Goal: Obtain resource: Download file/media

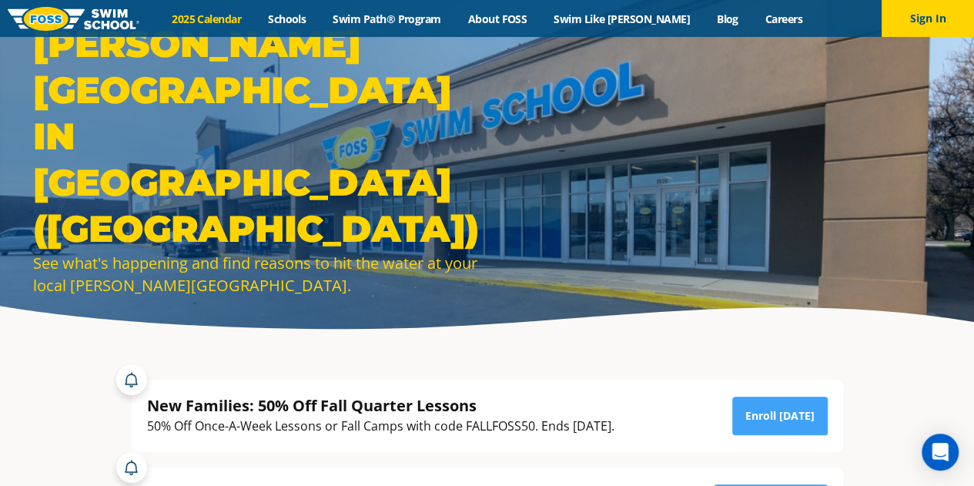
click at [250, 23] on link "2025 Calendar" at bounding box center [207, 19] width 96 height 15
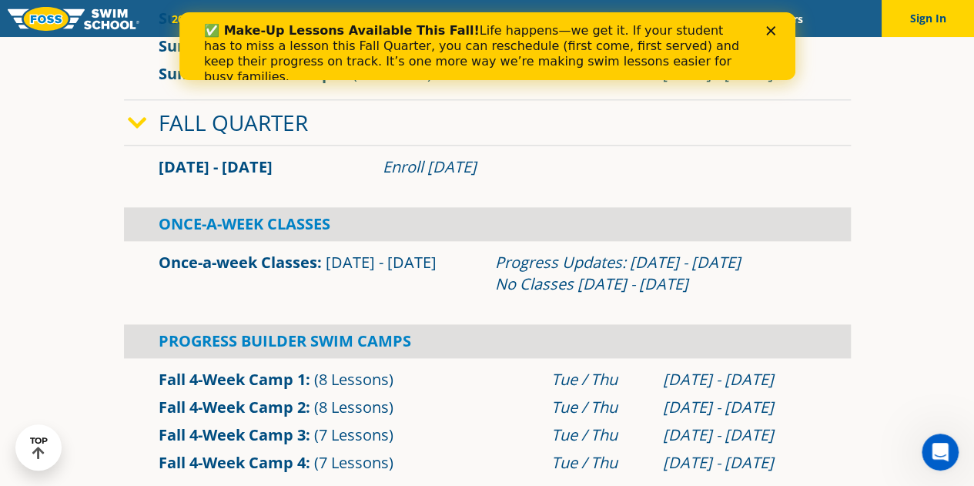
scroll to position [883, 0]
click at [767, 31] on icon "Close" at bounding box center [769, 30] width 9 height 9
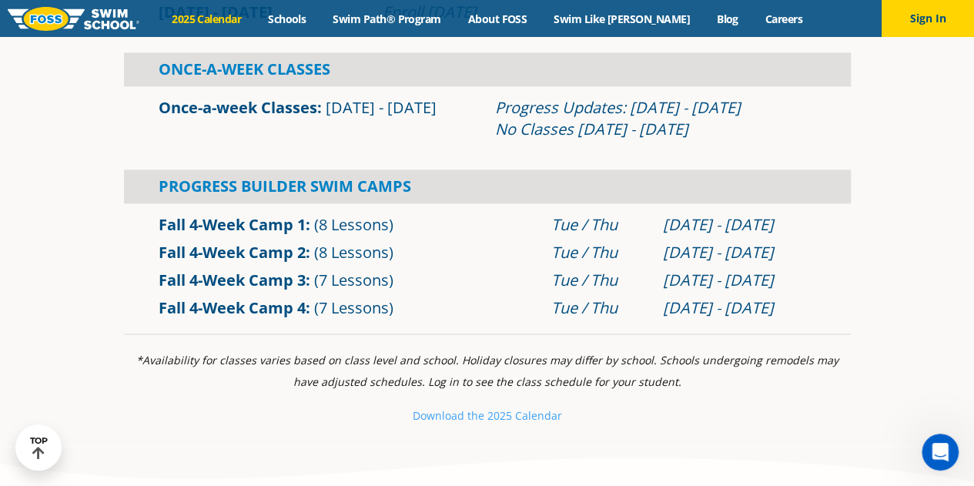
scroll to position [1038, 0]
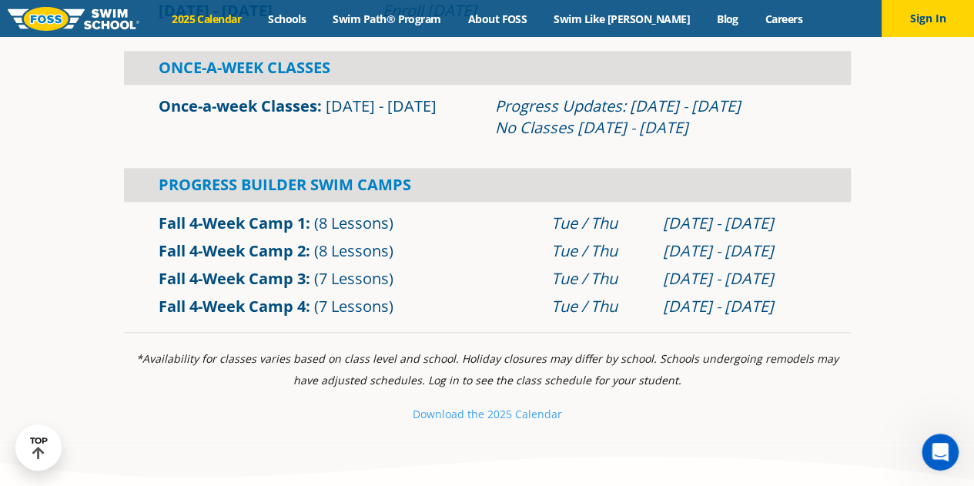
click at [287, 216] on link "Fall 4-Week Camp 1" at bounding box center [232, 222] width 147 height 21
click at [447, 413] on small "Download th" at bounding box center [445, 413] width 65 height 15
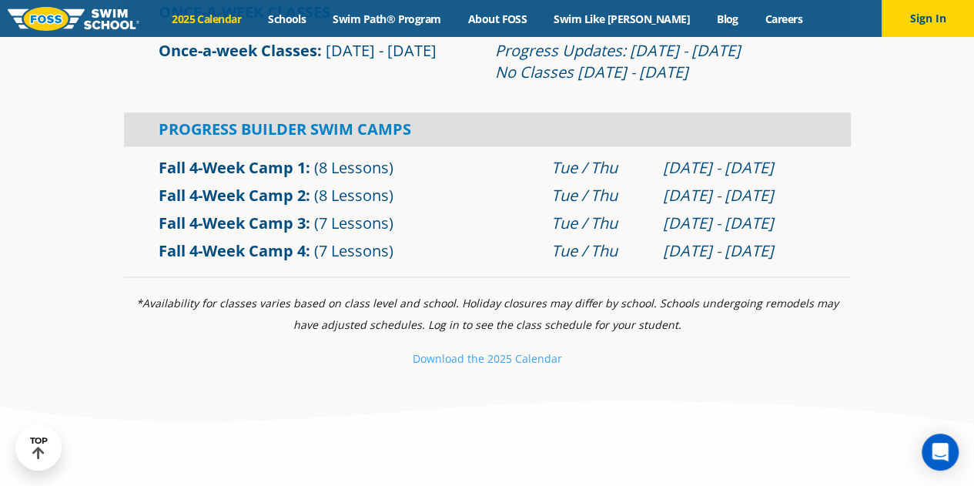
scroll to position [1094, 0]
